Goal: Check status: Check status

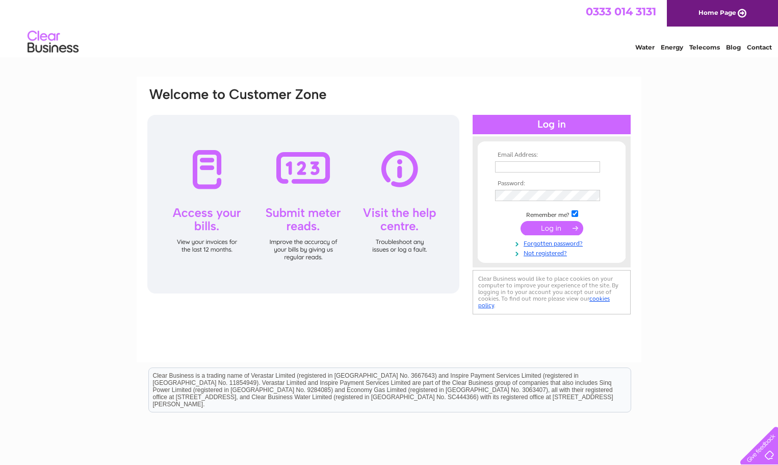
type input "[PERSON_NAME][EMAIL_ADDRESS][PERSON_NAME][PERSON_NAME][DOMAIN_NAME]"
click at [554, 229] on input "submit" at bounding box center [552, 228] width 63 height 14
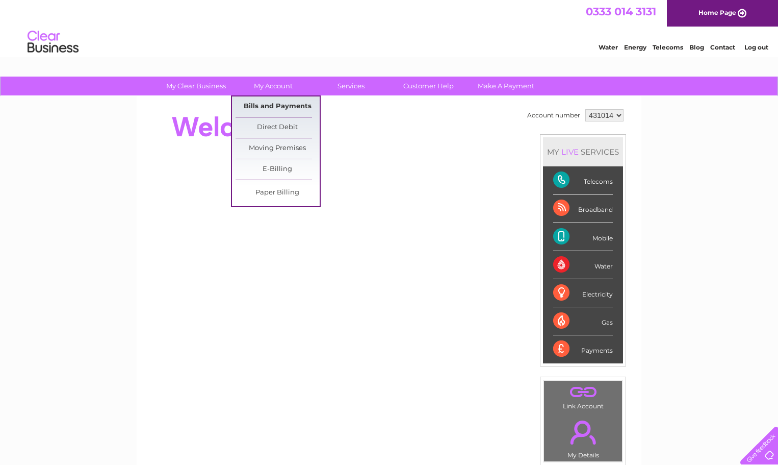
click at [281, 106] on link "Bills and Payments" at bounding box center [278, 106] width 84 height 20
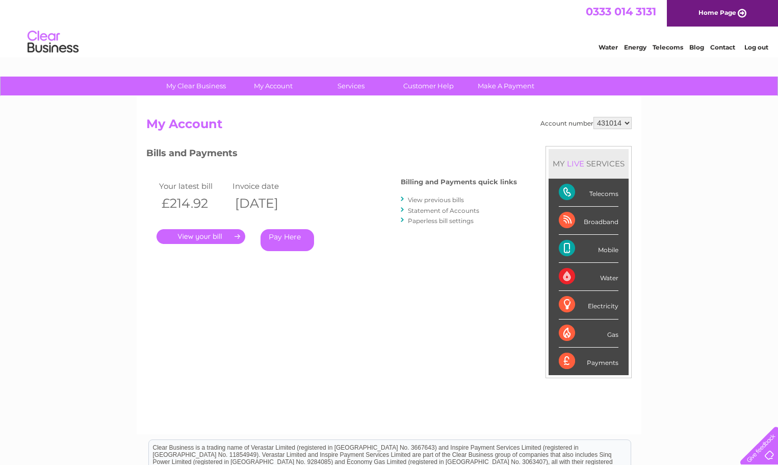
click at [224, 235] on link "." at bounding box center [201, 236] width 89 height 15
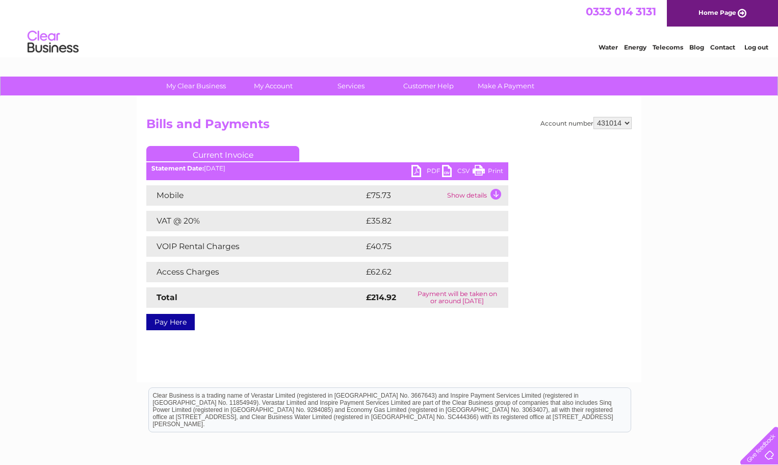
click at [499, 195] on td "Show details" at bounding box center [477, 195] width 64 height 20
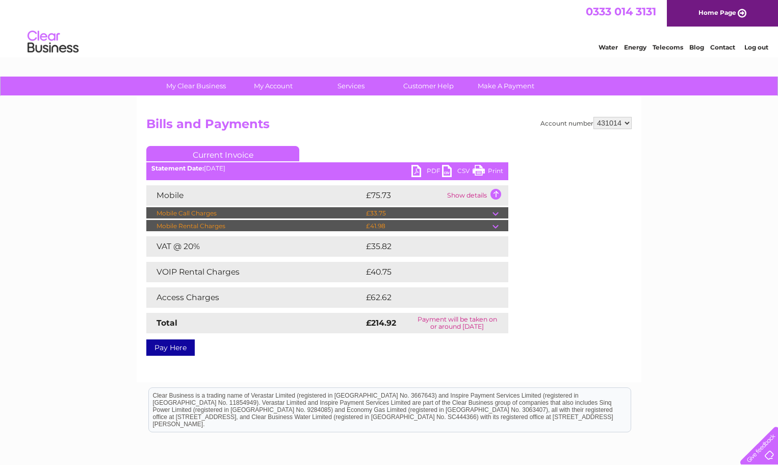
click at [495, 212] on td at bounding box center [501, 213] width 16 height 12
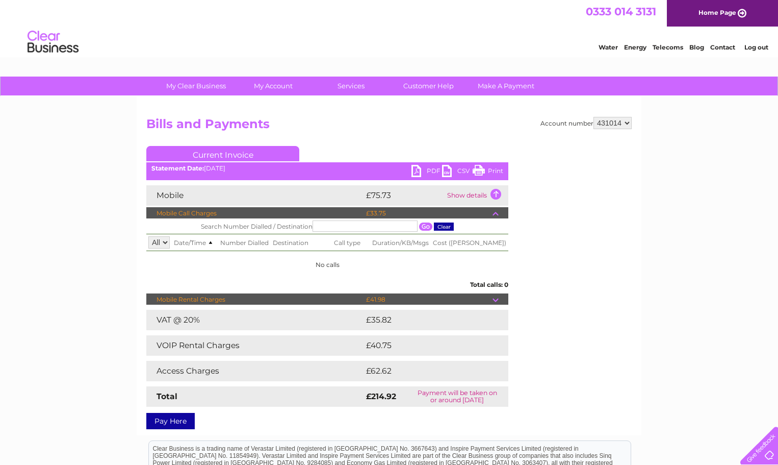
click at [496, 191] on td "Show details" at bounding box center [477, 195] width 64 height 20
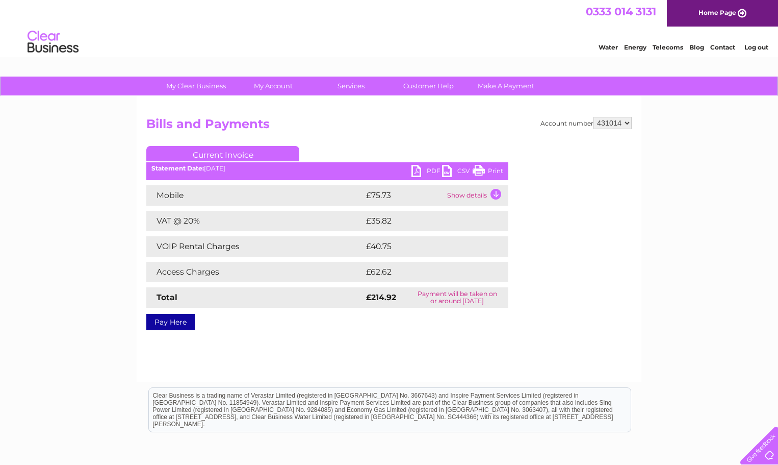
click at [431, 171] on link "PDF" at bounding box center [427, 172] width 31 height 15
